Goal: Task Accomplishment & Management: Manage account settings

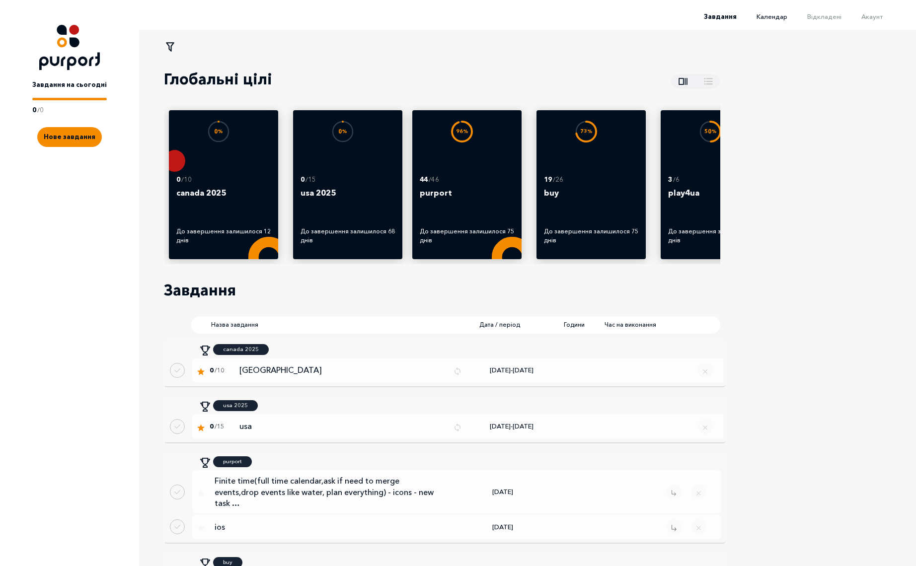
click at [780, 16] on span "Календар" at bounding box center [772, 16] width 31 height 8
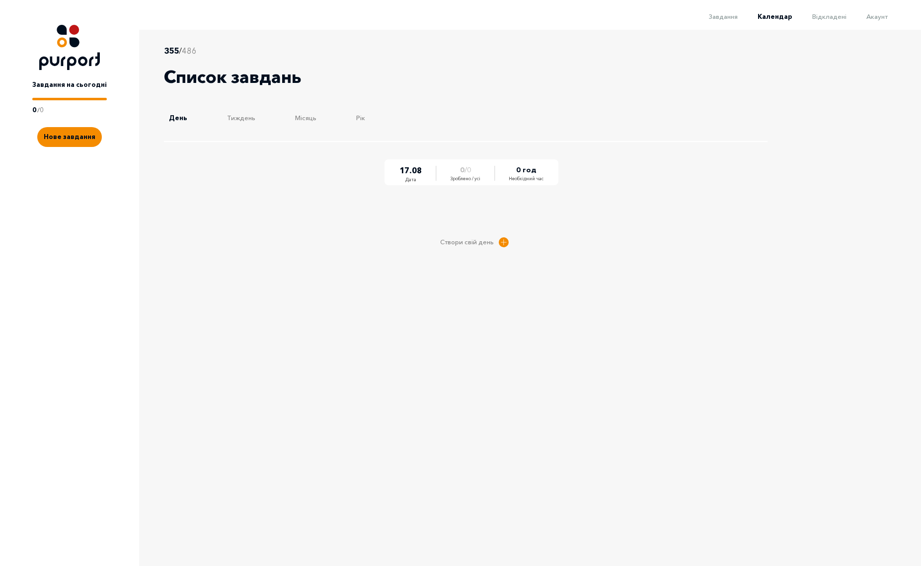
click at [834, 14] on span "Відкладені" at bounding box center [829, 16] width 34 height 8
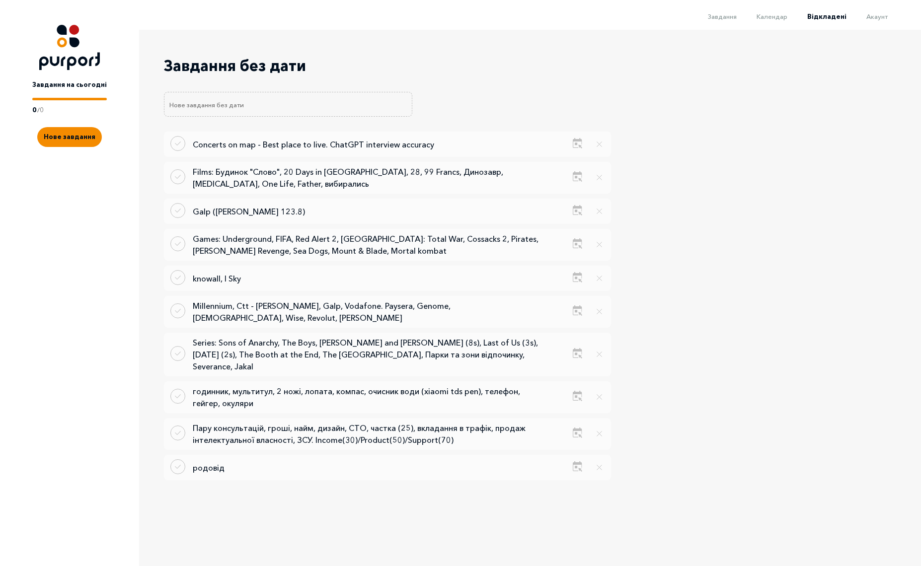
click at [883, 15] on span "Акаунт" at bounding box center [877, 16] width 21 height 8
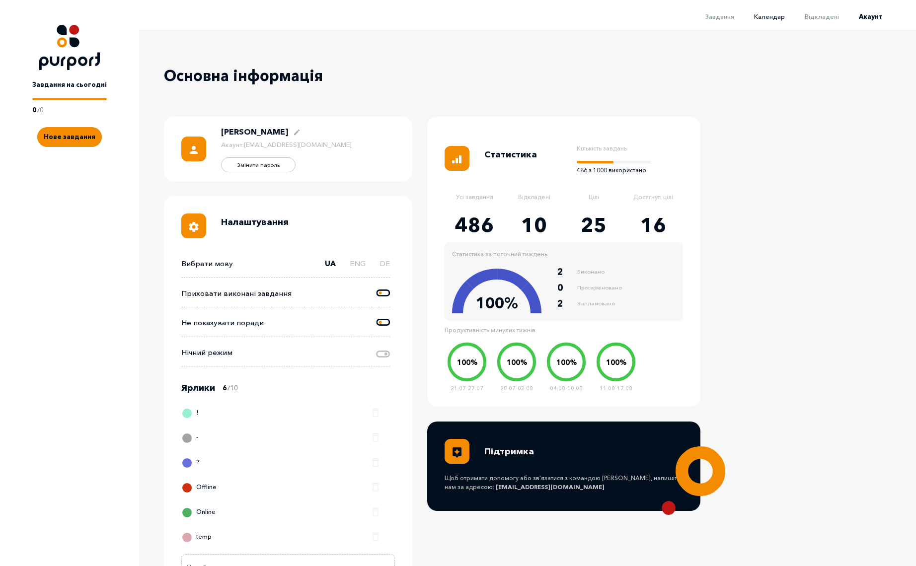
click at [775, 13] on span "Календар" at bounding box center [769, 16] width 31 height 8
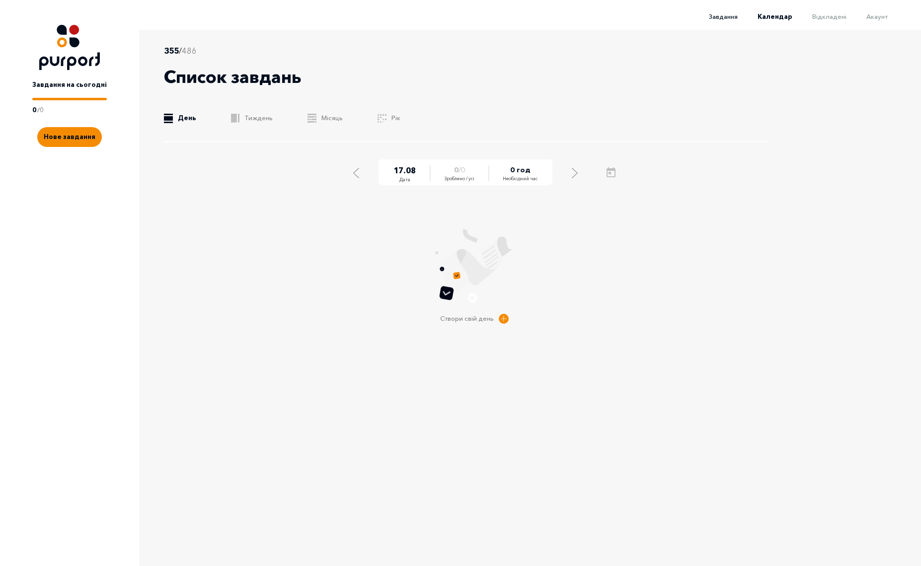
click at [719, 15] on span "Завдання" at bounding box center [723, 16] width 29 height 8
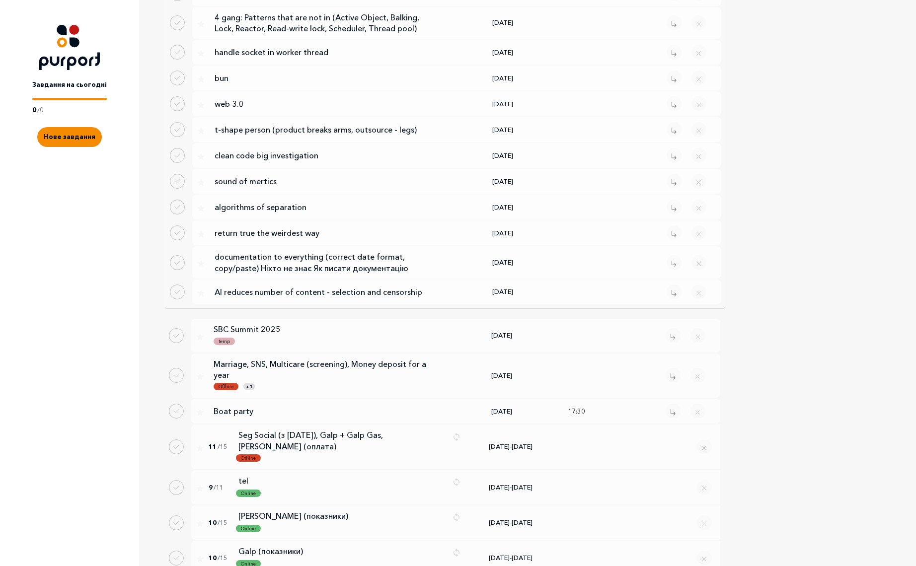
scroll to position [1930, 0]
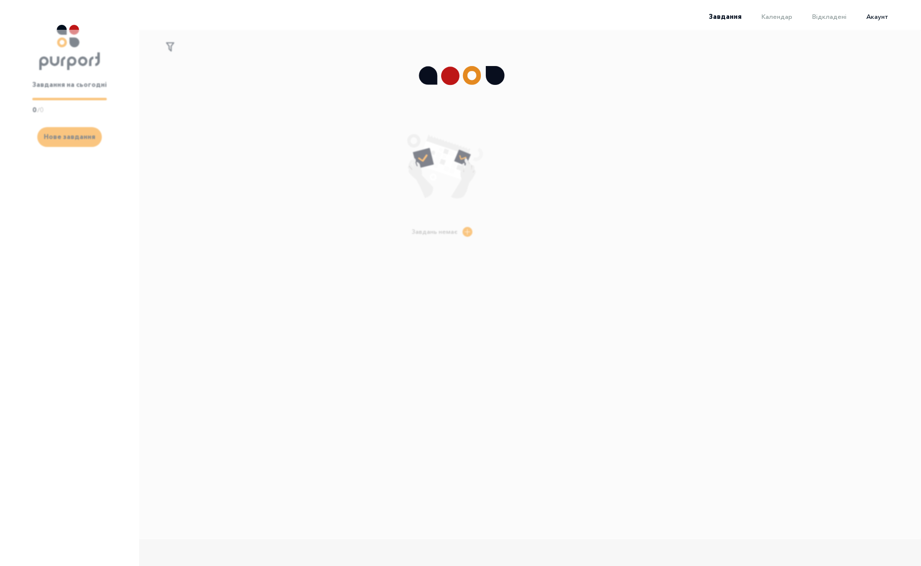
click at [880, 18] on span "Акаунт" at bounding box center [877, 16] width 21 height 8
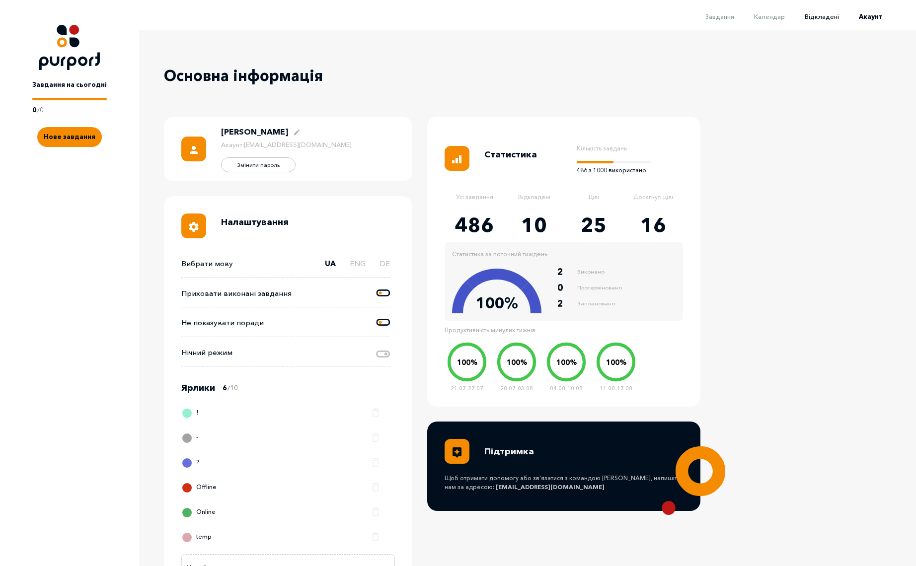
click at [825, 15] on span "Відкладені" at bounding box center [822, 16] width 34 height 8
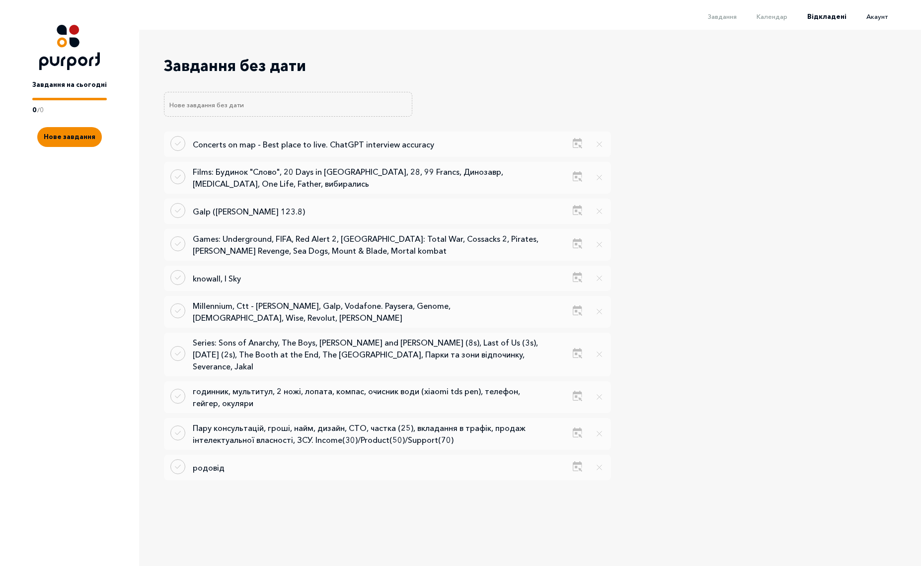
click at [876, 16] on span "Акаунт" at bounding box center [877, 16] width 21 height 8
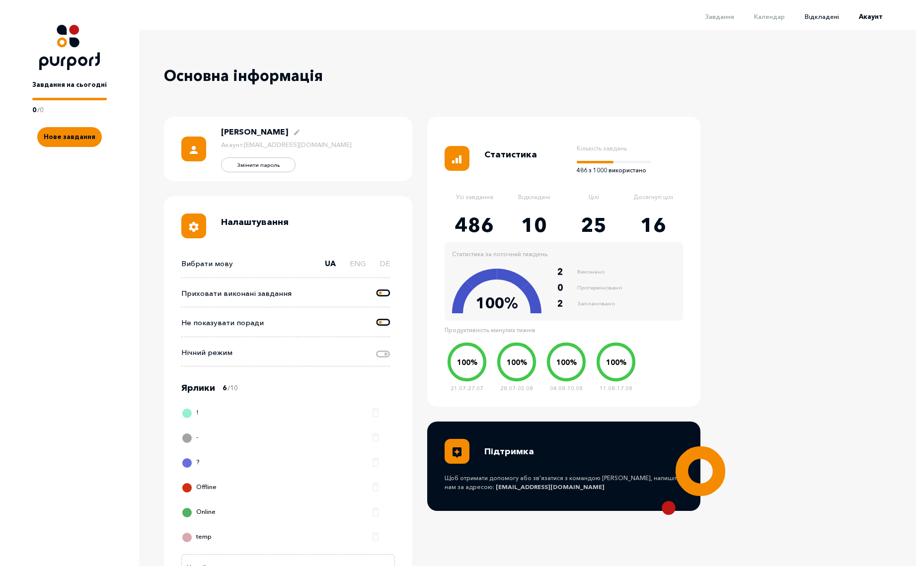
click at [835, 18] on span "Відкладені" at bounding box center [822, 16] width 34 height 8
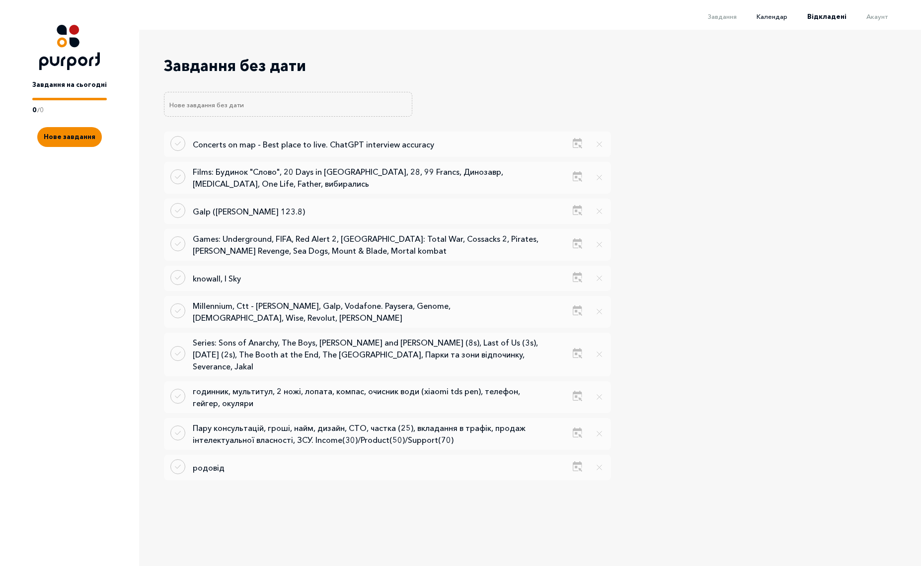
click at [781, 14] on span "Календар" at bounding box center [772, 16] width 31 height 8
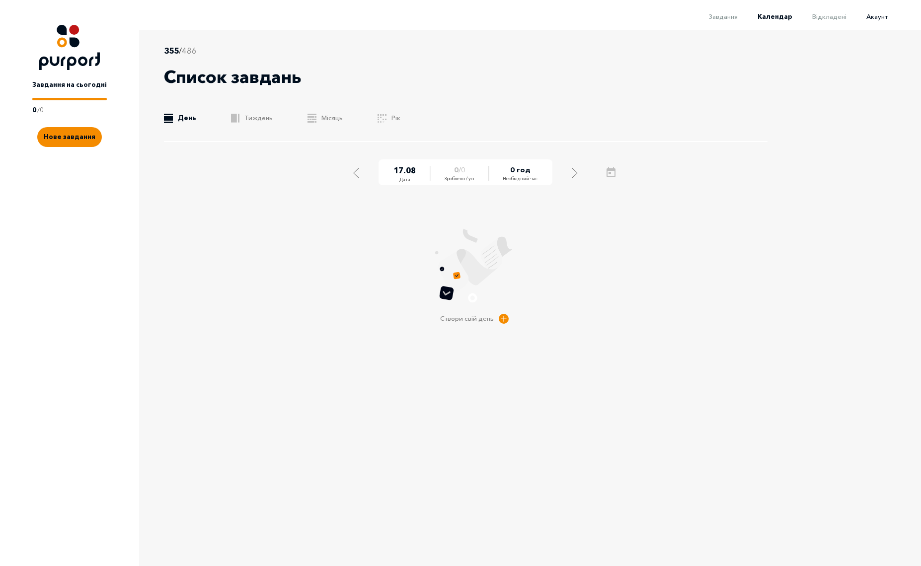
click at [882, 15] on span "Акаунт" at bounding box center [877, 16] width 21 height 8
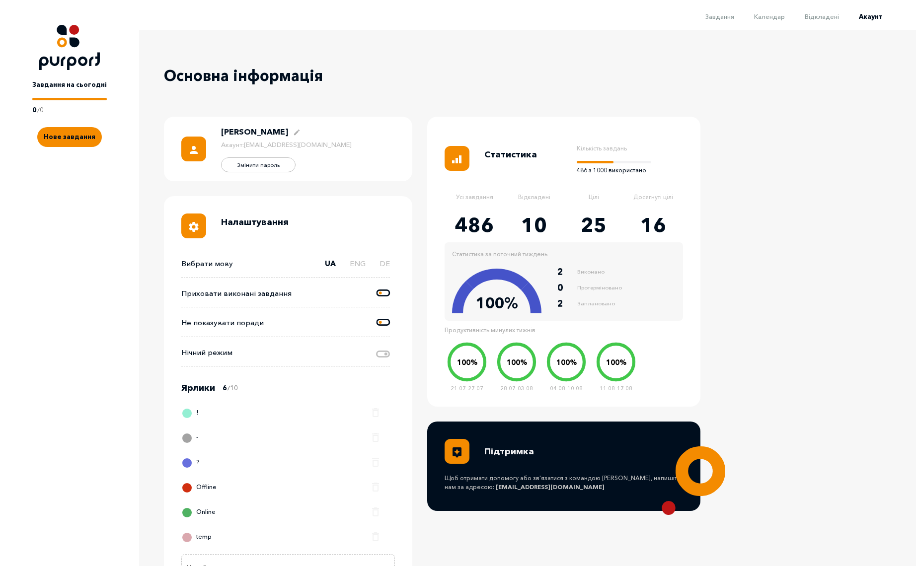
click at [383, 292] on icon at bounding box center [383, 292] width 14 height 7
click at [377, 288] on input "Change done tasks visibility" at bounding box center [377, 288] width 0 height 0
click at [728, 13] on span "Завдання" at bounding box center [720, 16] width 29 height 8
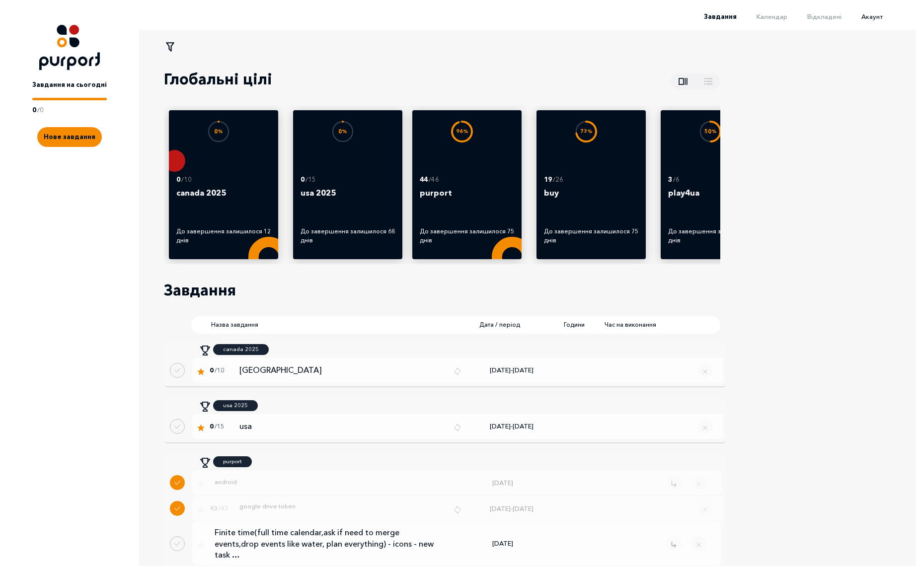
click at [877, 17] on span "Акаунт" at bounding box center [872, 16] width 21 height 8
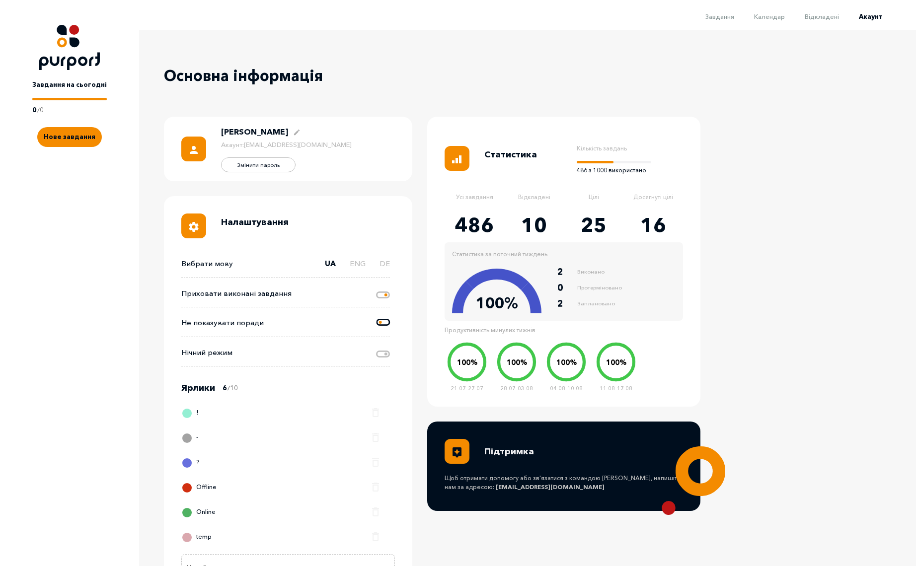
click at [382, 298] on icon at bounding box center [383, 295] width 14 height 7
click at [377, 288] on input "Change done tasks visibility" at bounding box center [377, 288] width 0 height 0
click at [827, 19] on span "Відкладені" at bounding box center [822, 16] width 34 height 8
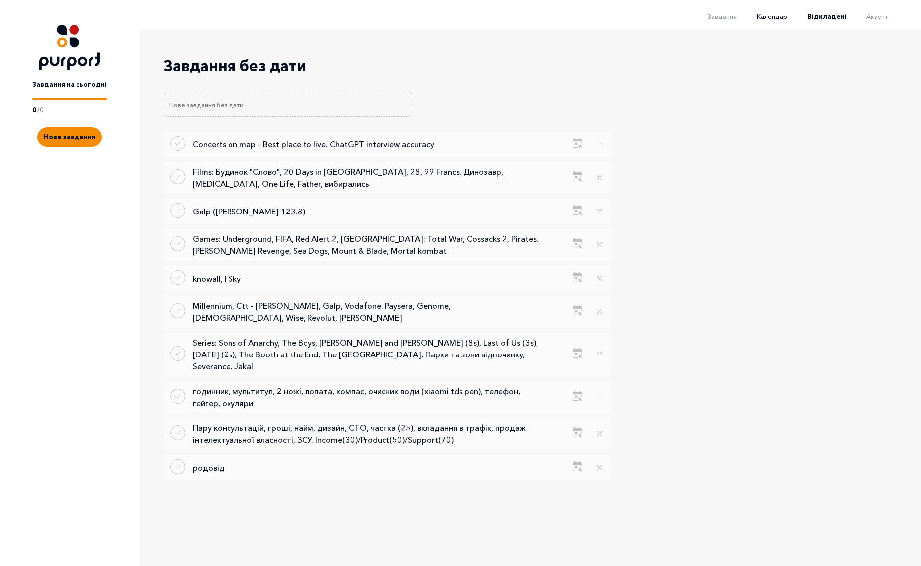
click at [767, 15] on span "Календар" at bounding box center [772, 16] width 31 height 8
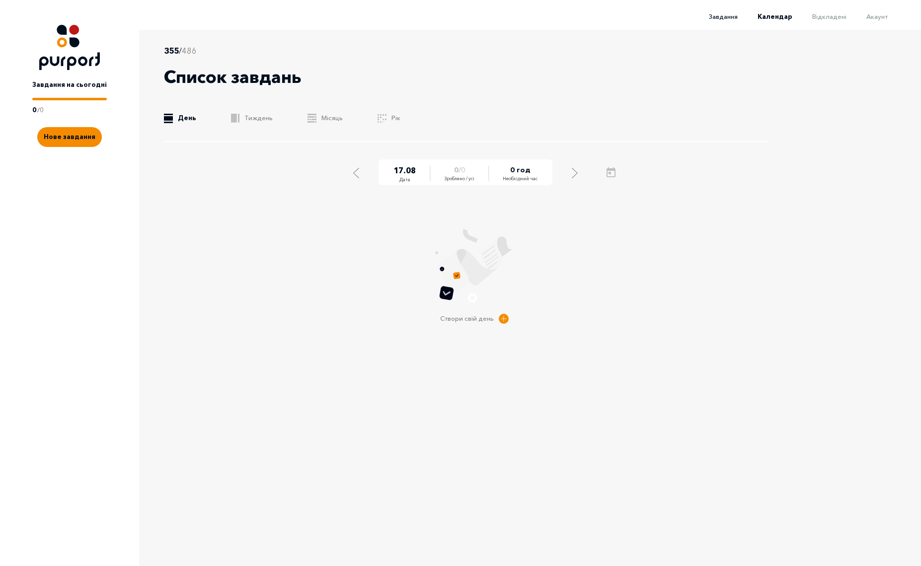
click at [730, 12] on span "Завдання" at bounding box center [723, 16] width 29 height 8
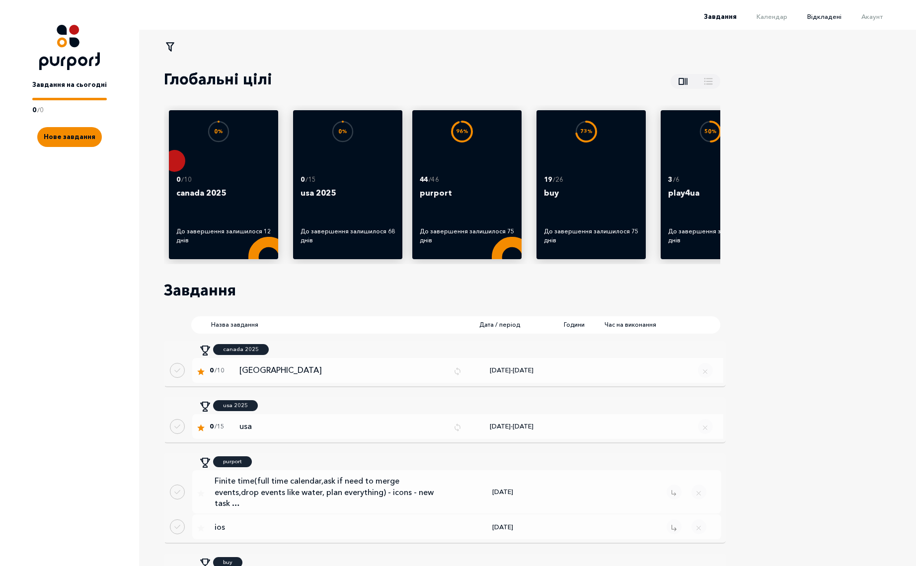
click at [824, 19] on span "Відкладені" at bounding box center [825, 16] width 34 height 8
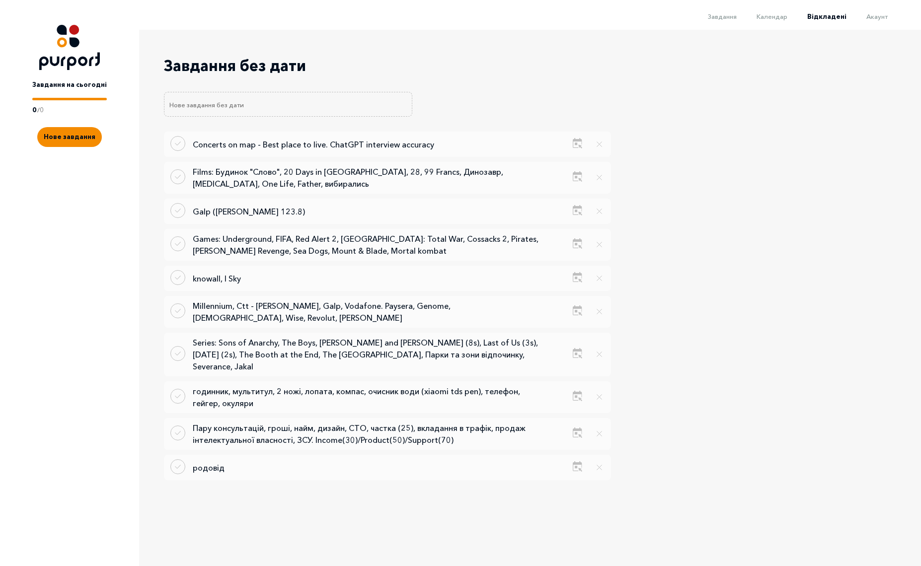
click at [777, 20] on li "Календар" at bounding box center [762, 16] width 51 height 12
click at [777, 18] on span "Календар" at bounding box center [772, 16] width 31 height 8
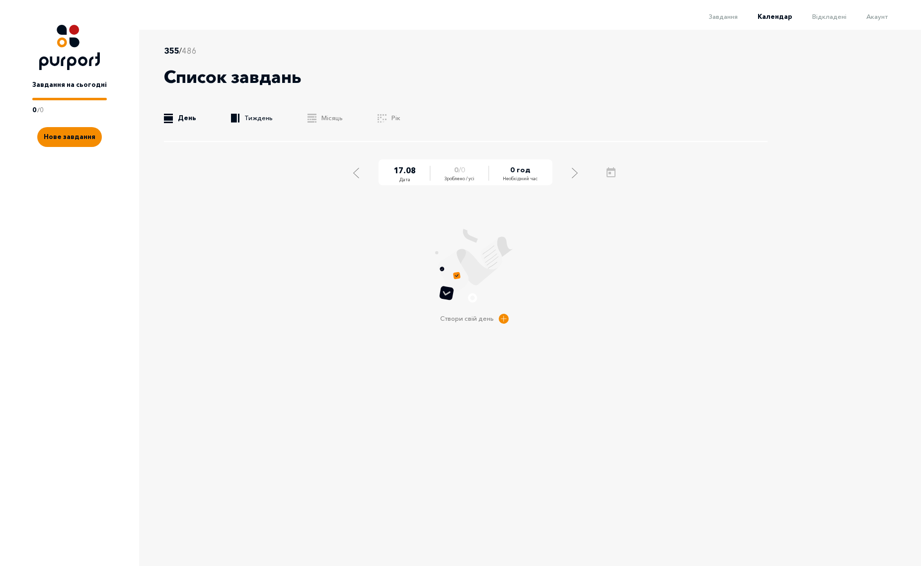
click at [242, 118] on link ".b{fill:#F48B00;} Тиждень" at bounding box center [252, 118] width 42 height 10
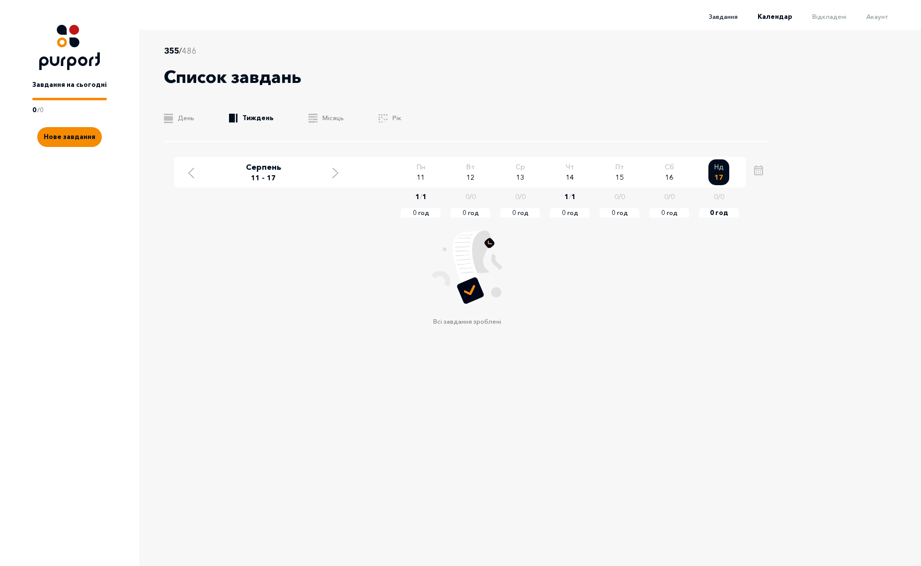
click at [728, 19] on span "Завдання" at bounding box center [723, 16] width 29 height 8
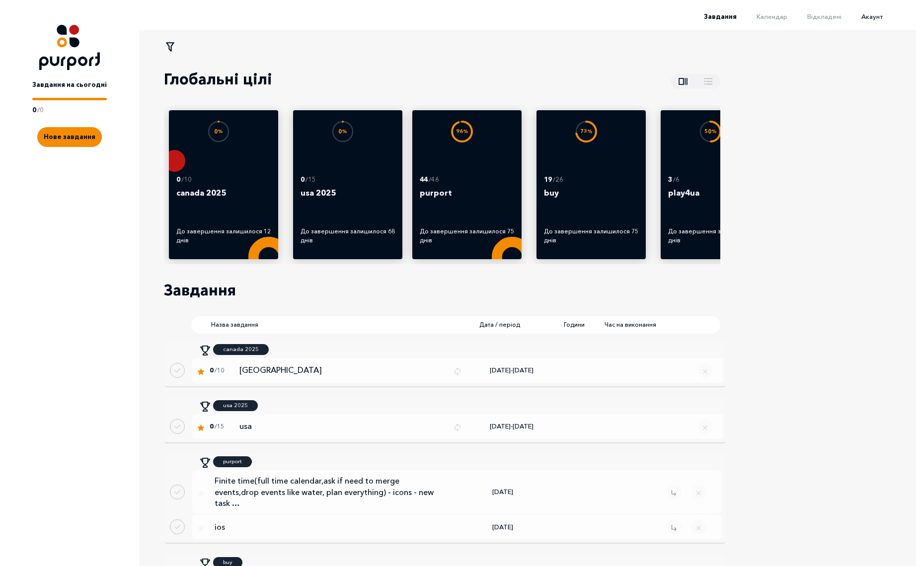
click at [882, 16] on span "Акаунт" at bounding box center [872, 16] width 21 height 8
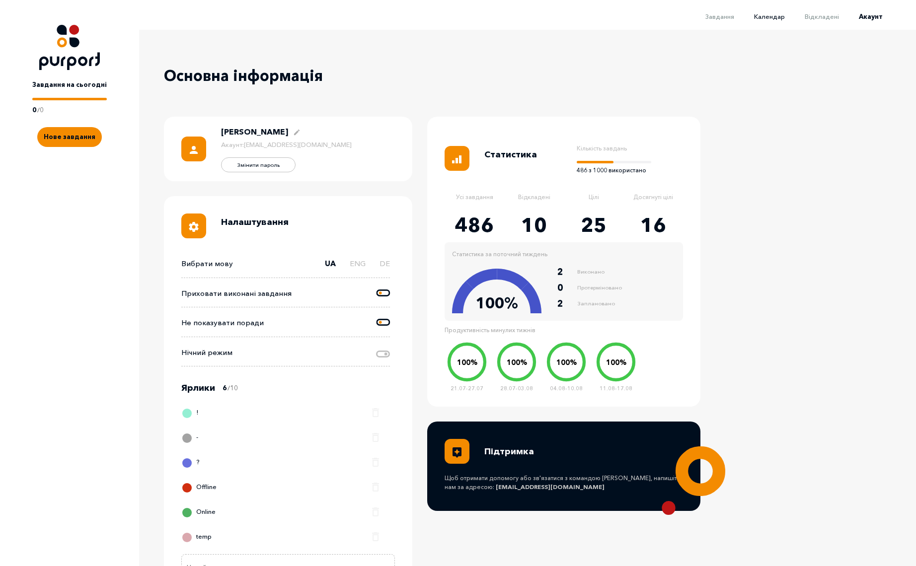
click at [768, 14] on span "Календар" at bounding box center [769, 16] width 31 height 8
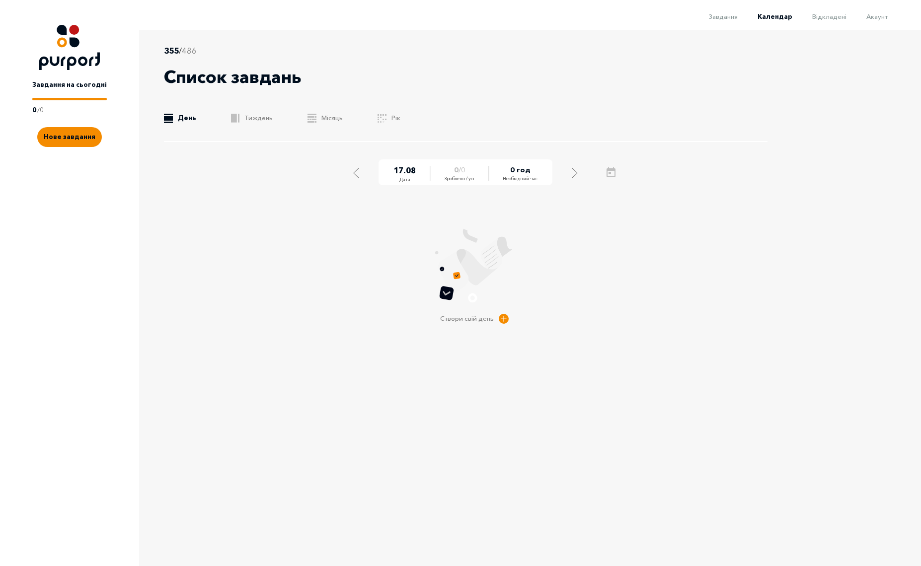
click at [245, 123] on div "355 / 486 Список завдань .b{fill:#F48B00;} День .b{fill:#F48B00;} Тиждень .b{fi…" at bounding box center [466, 93] width 604 height 97
click at [252, 117] on link ".b{fill:#F48B00;} Тиждень" at bounding box center [252, 118] width 42 height 10
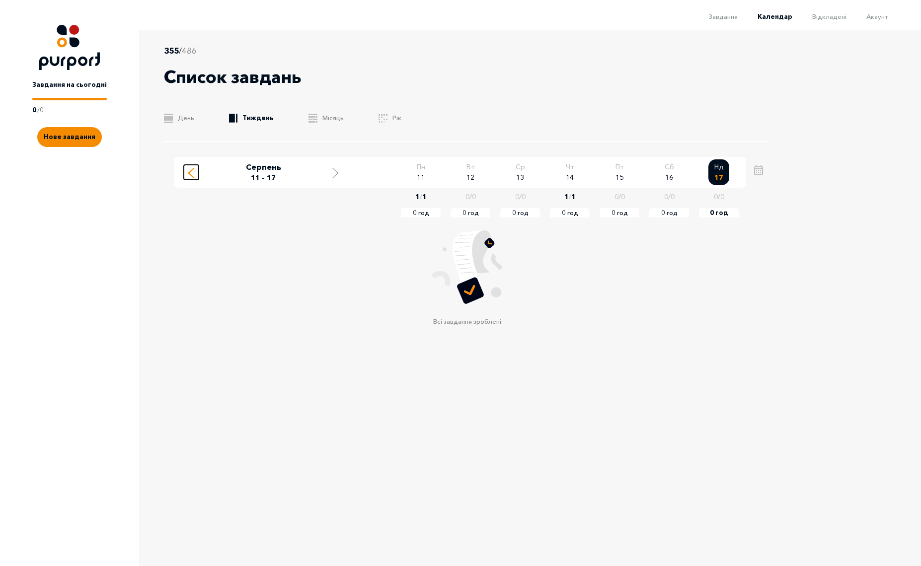
click at [193, 177] on line "Move to previous week" at bounding box center [191, 175] width 5 height 5
click at [328, 176] on button "Move to next week" at bounding box center [335, 172] width 15 height 15
click at [879, 17] on span "Акаунт" at bounding box center [877, 16] width 21 height 8
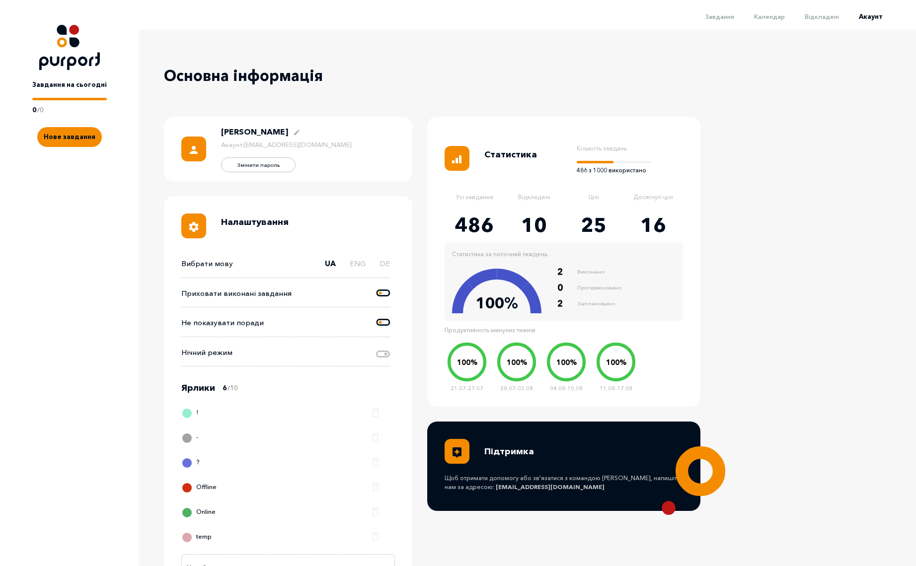
click at [374, 294] on div "Приховати виконані завдання" at bounding box center [285, 298] width 209 height 20
click at [381, 292] on circle at bounding box center [380, 292] width 3 height 3
click at [377, 288] on input "Change done tasks visibility" at bounding box center [377, 288] width 0 height 0
click at [765, 21] on li "Календар" at bounding box center [759, 16] width 51 height 12
click at [779, 15] on span "Календар" at bounding box center [769, 16] width 31 height 8
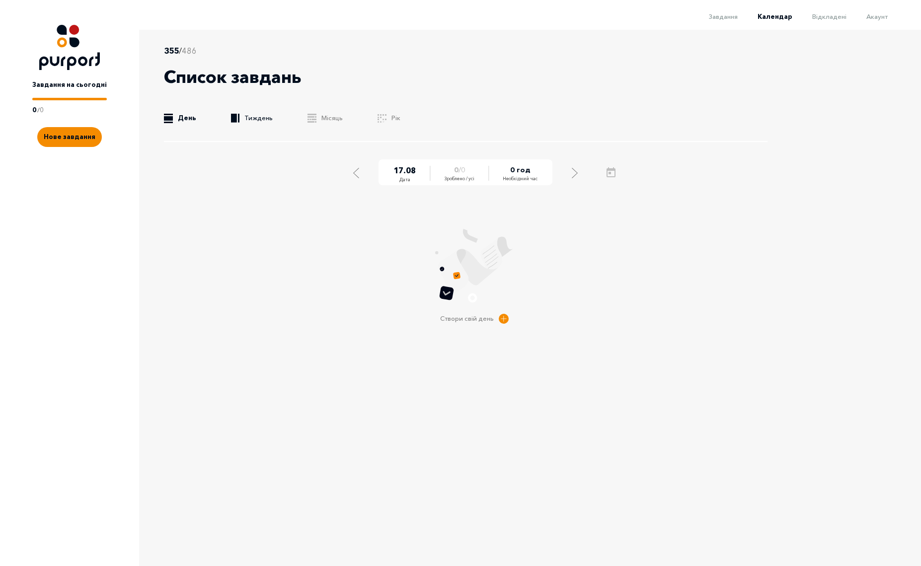
click at [251, 121] on link ".b{fill:#F48B00;} Тиждень" at bounding box center [252, 118] width 42 height 10
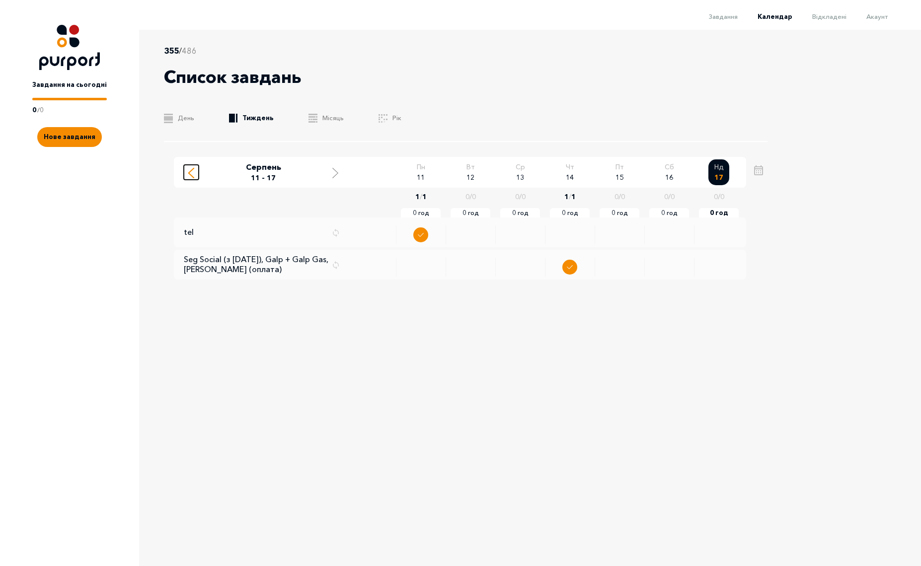
click at [191, 169] on icon "Move to previous week" at bounding box center [191, 173] width 6 height 10
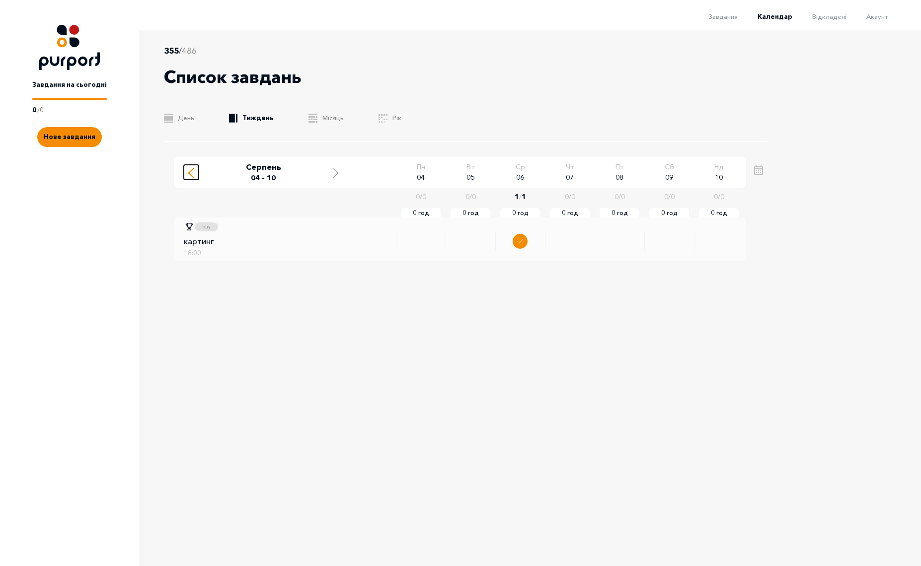
click at [191, 169] on icon "Move to previous week" at bounding box center [191, 173] width 6 height 10
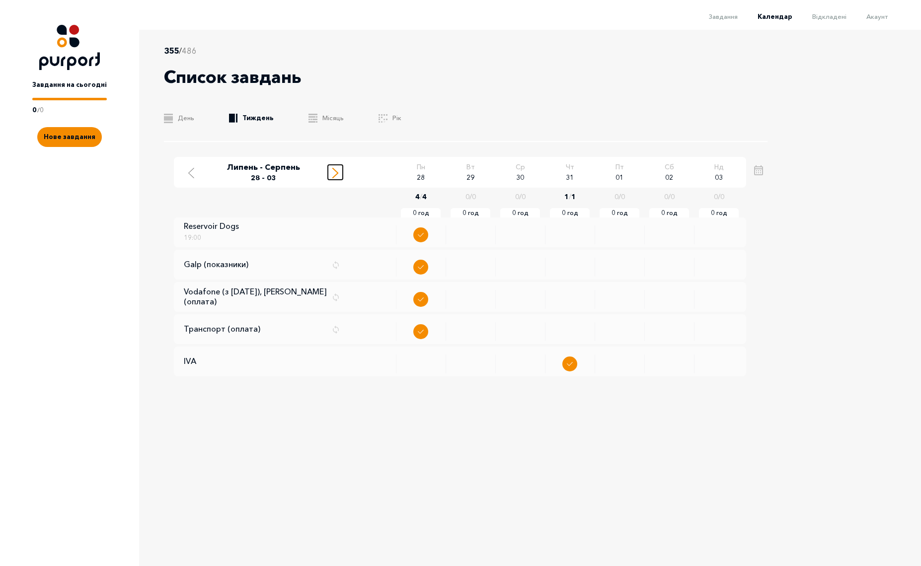
click at [335, 174] on line "Move to next week" at bounding box center [335, 175] width 5 height 5
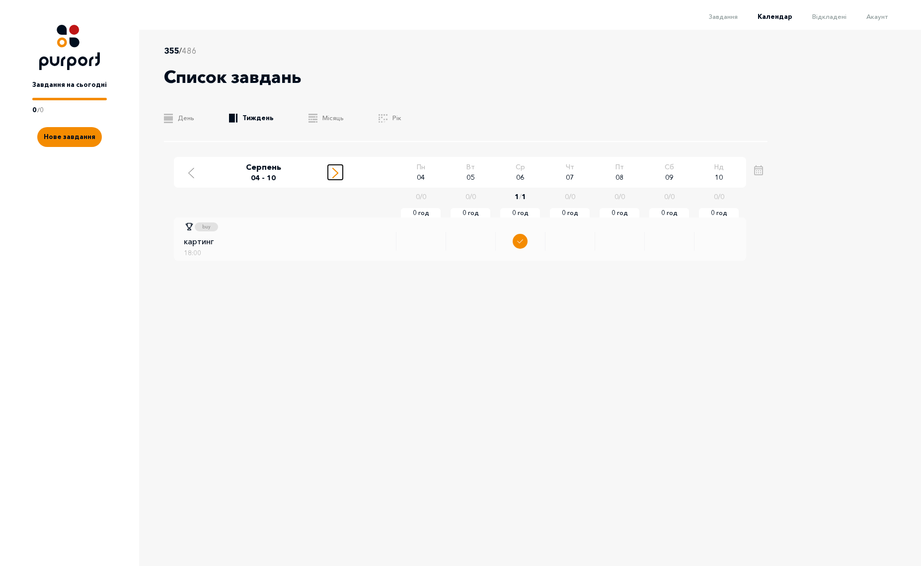
click at [335, 174] on line "Move to next week" at bounding box center [335, 175] width 5 height 5
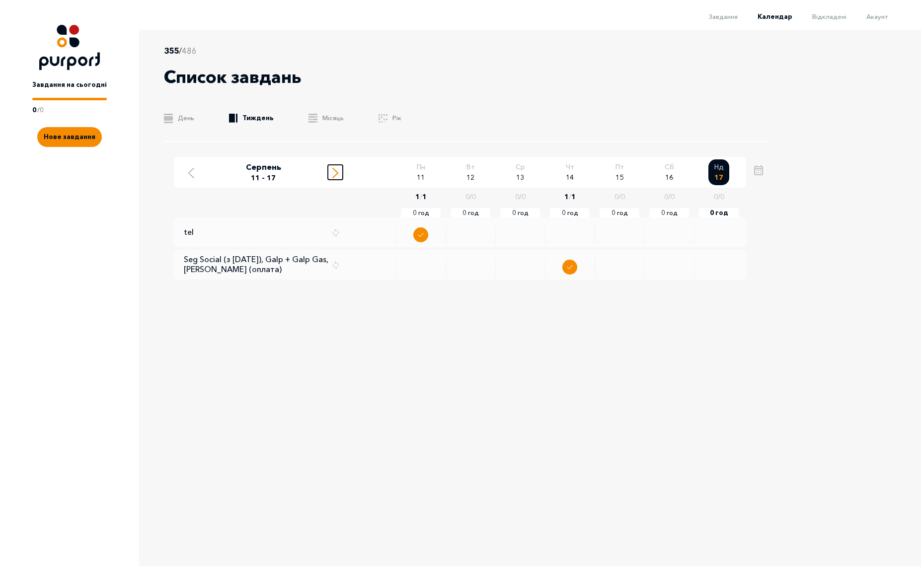
click at [335, 174] on icon "Move to next week" at bounding box center [335, 173] width 6 height 10
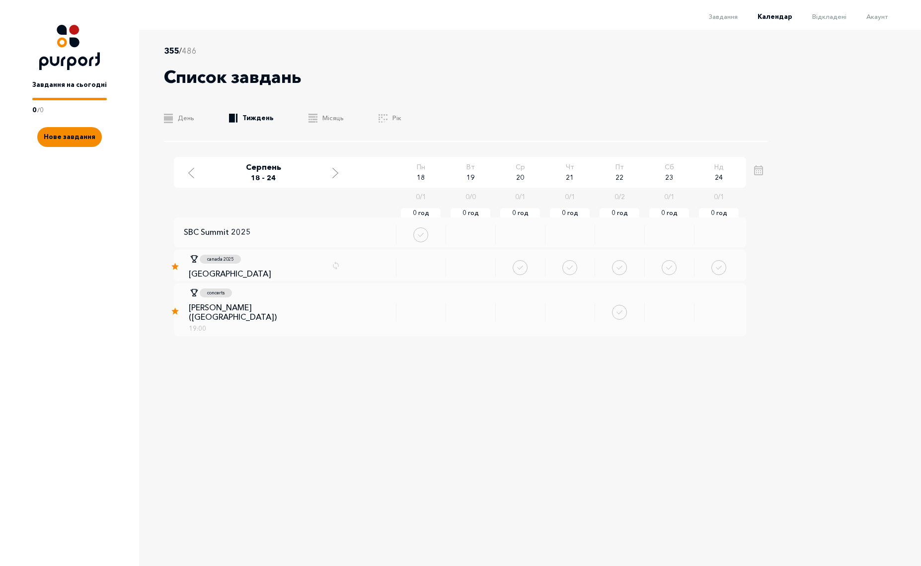
click at [807, 265] on div "355 / 486 Список завдань .b{fill:#F48B00;} День .b{fill:#F48B00;} Тиждень .b{fi…" at bounding box center [474, 285] width 671 height 510
